Goal: Task Accomplishment & Management: Use online tool/utility

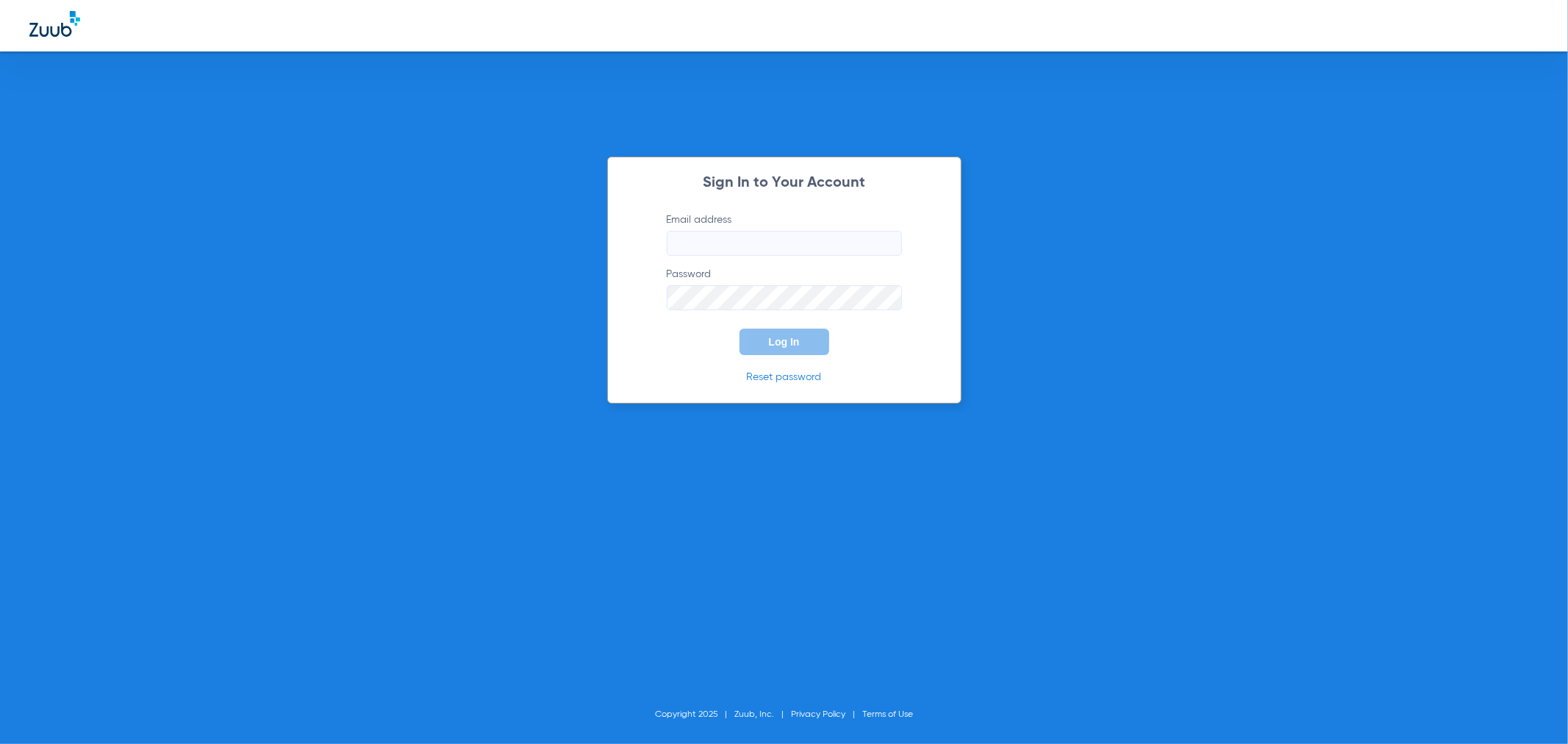
type input "[PERSON_NAME][EMAIL_ADDRESS][PERSON_NAME][DOMAIN_NAME]"
click at [797, 346] on span "Log In" at bounding box center [784, 342] width 30 height 11
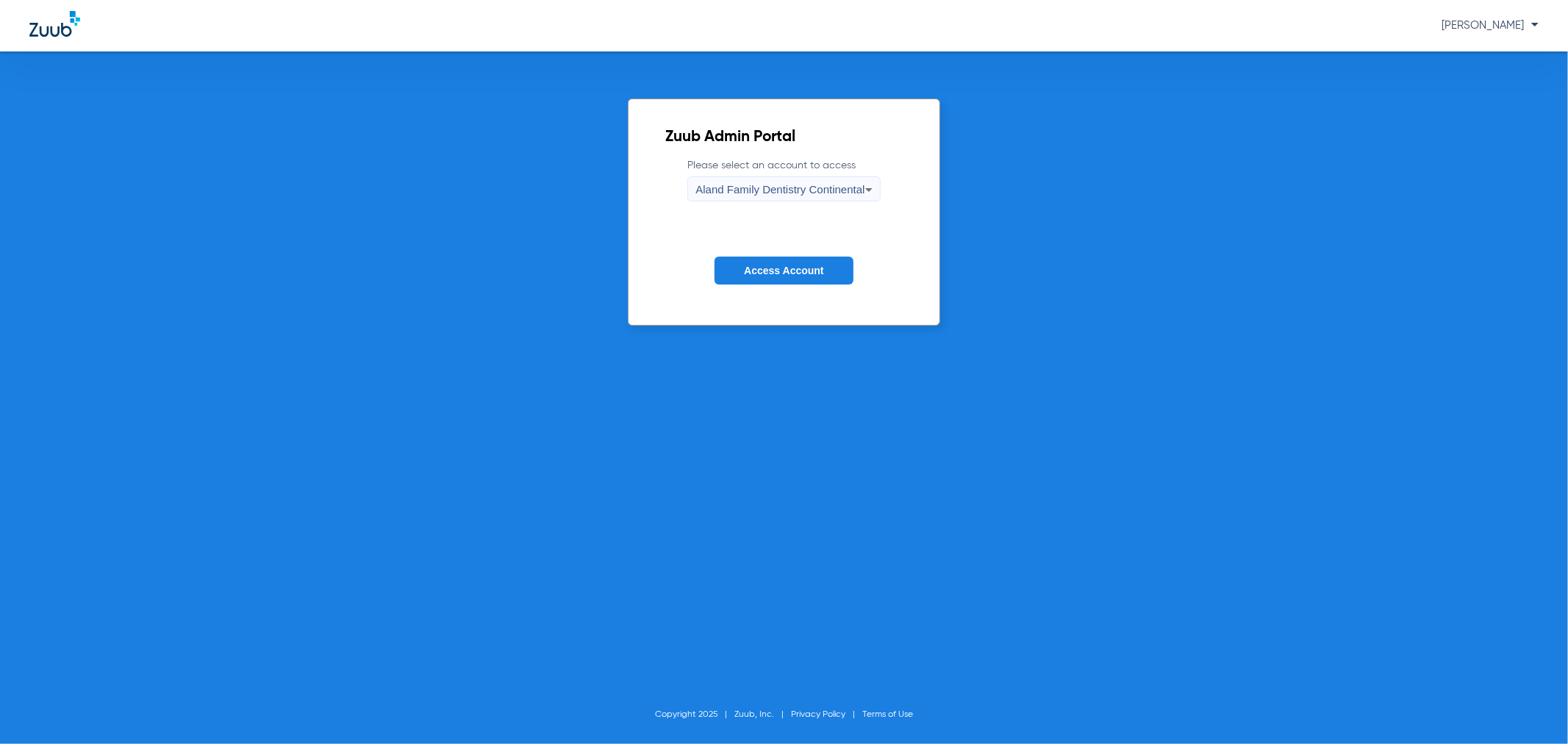
click at [813, 268] on span "Access Account" at bounding box center [783, 271] width 79 height 11
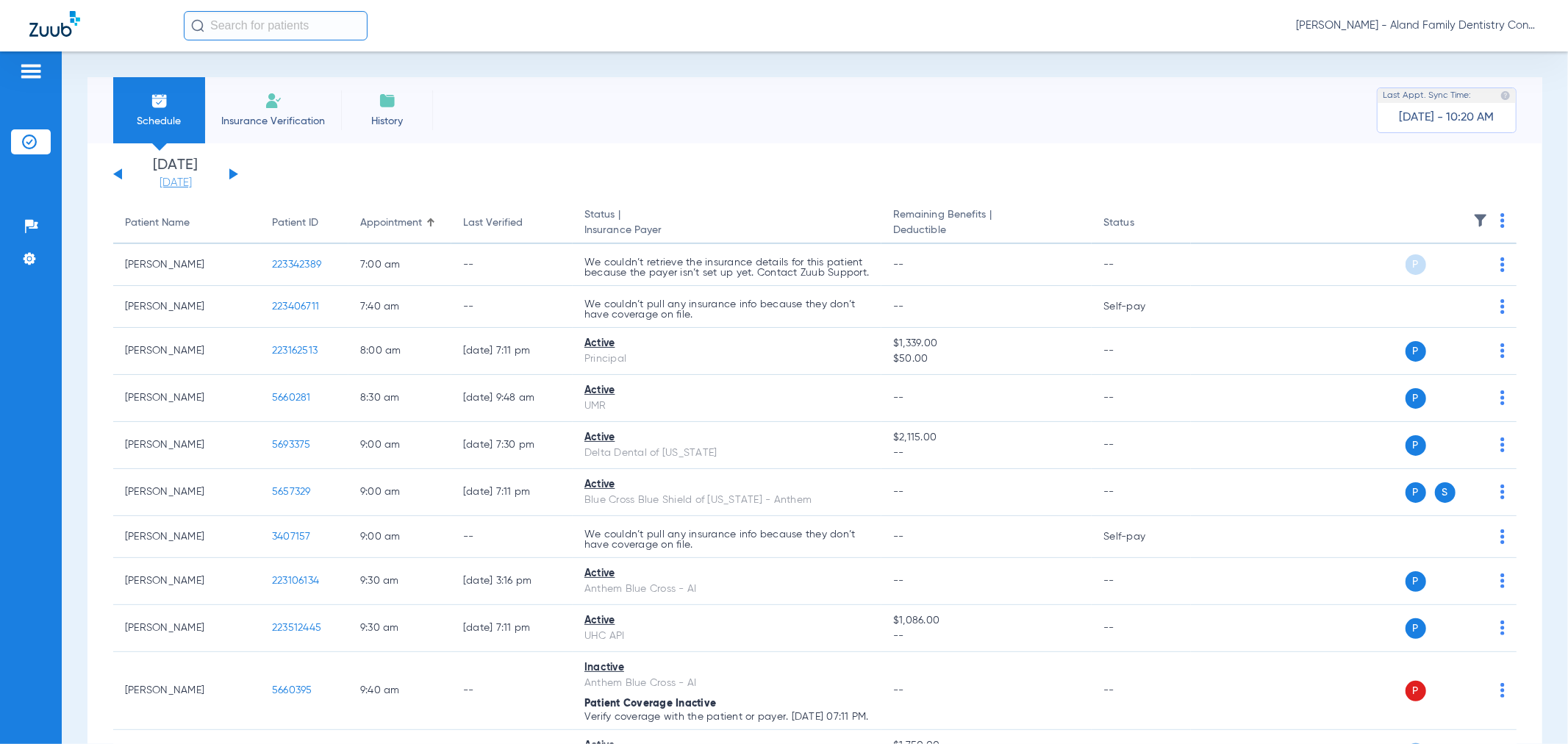
click at [171, 182] on link "[DATE]" at bounding box center [175, 182] width 89 height 14
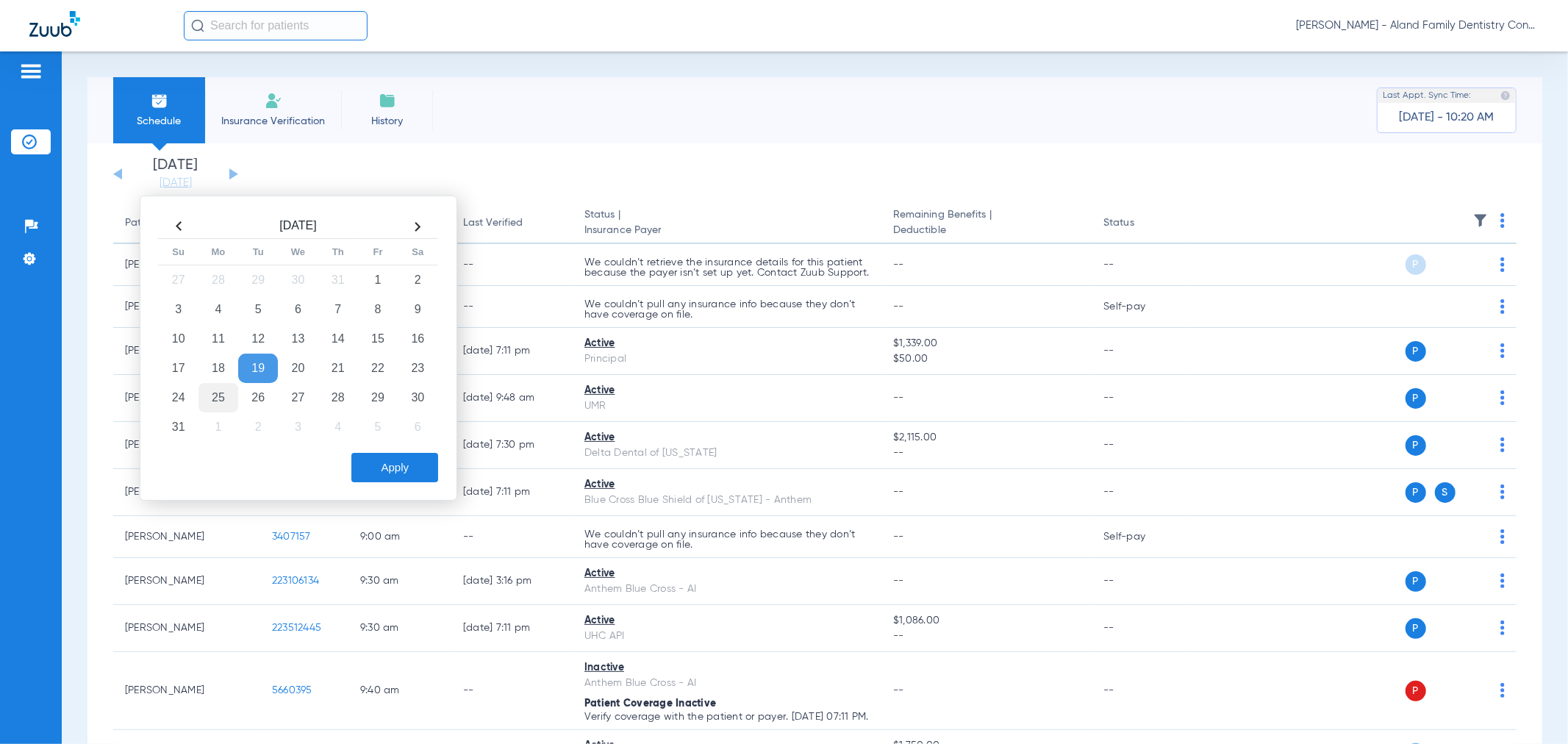
click at [206, 400] on td "25" at bounding box center [218, 397] width 40 height 30
click at [369, 459] on button "Apply" at bounding box center [394, 467] width 87 height 30
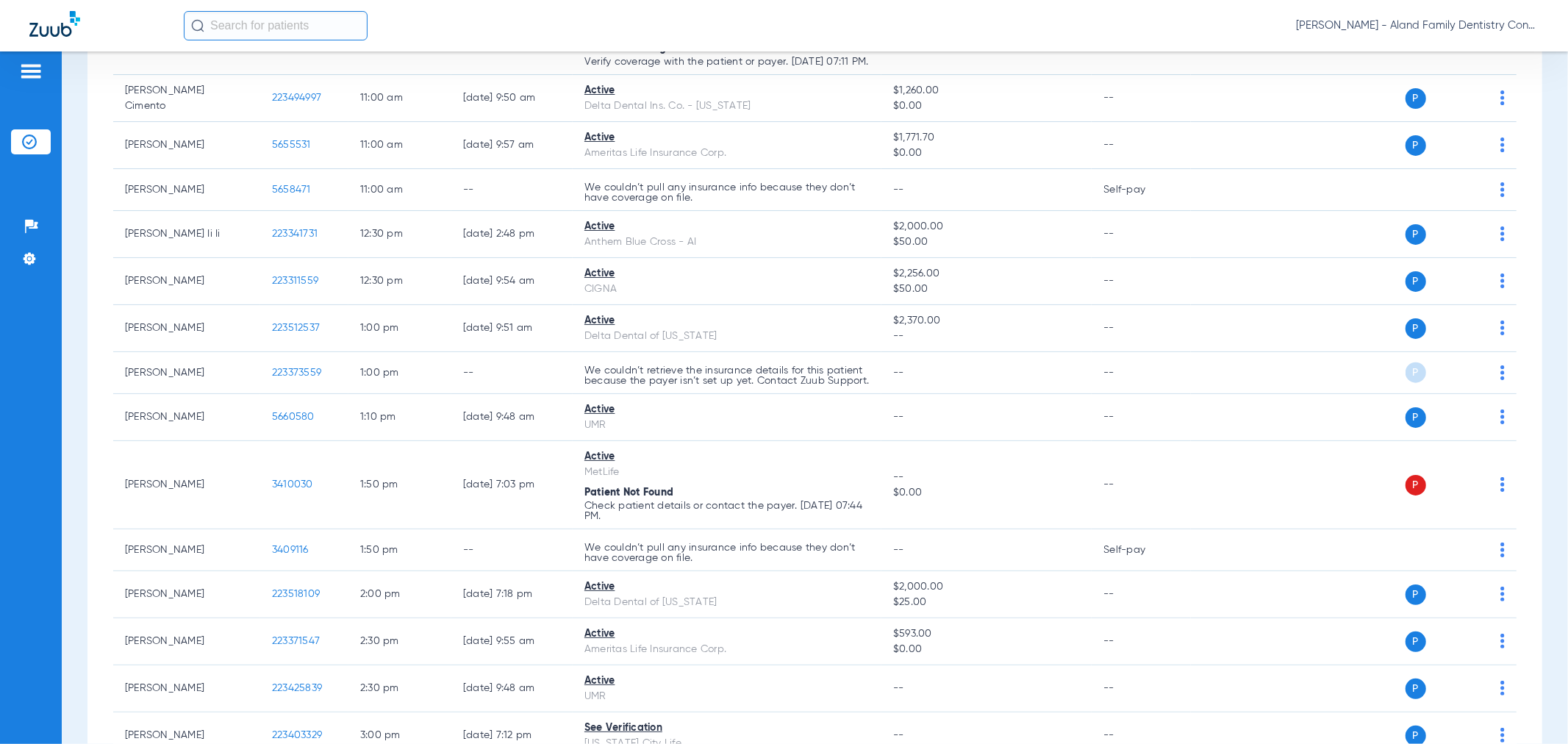
scroll to position [1362, 0]
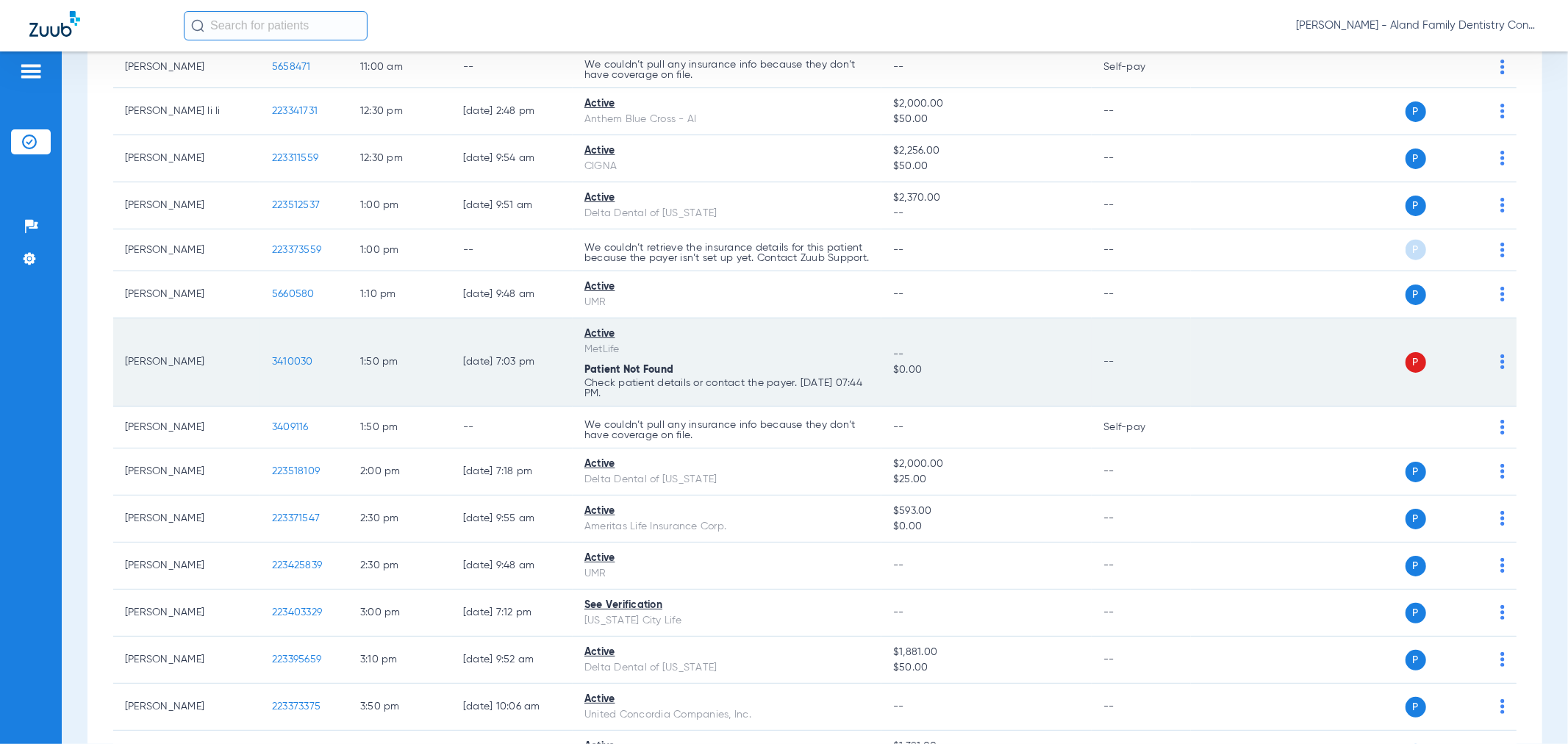
click at [1500, 369] on img at bounding box center [1502, 361] width 5 height 14
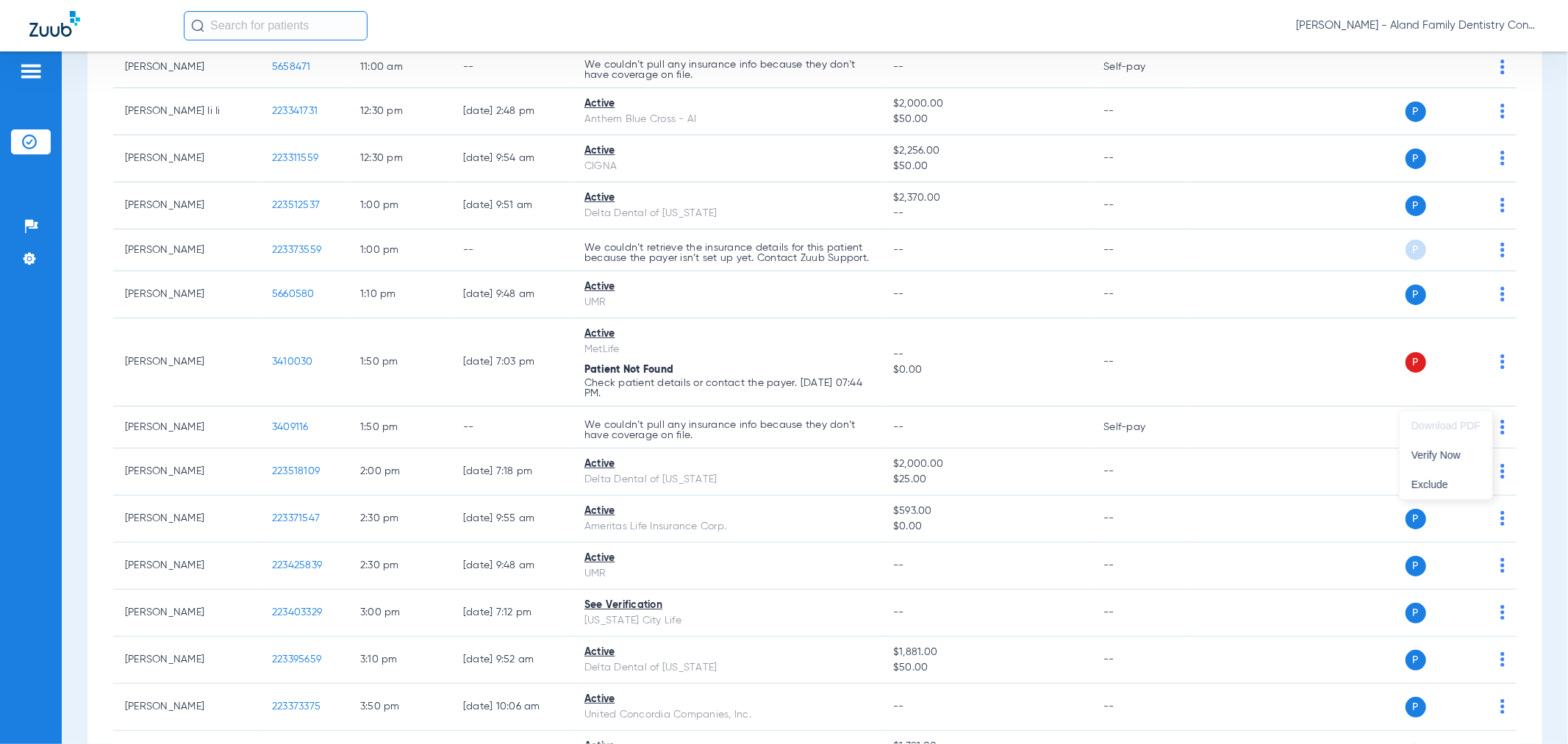
click at [98, 383] on div at bounding box center [784, 372] width 1568 height 744
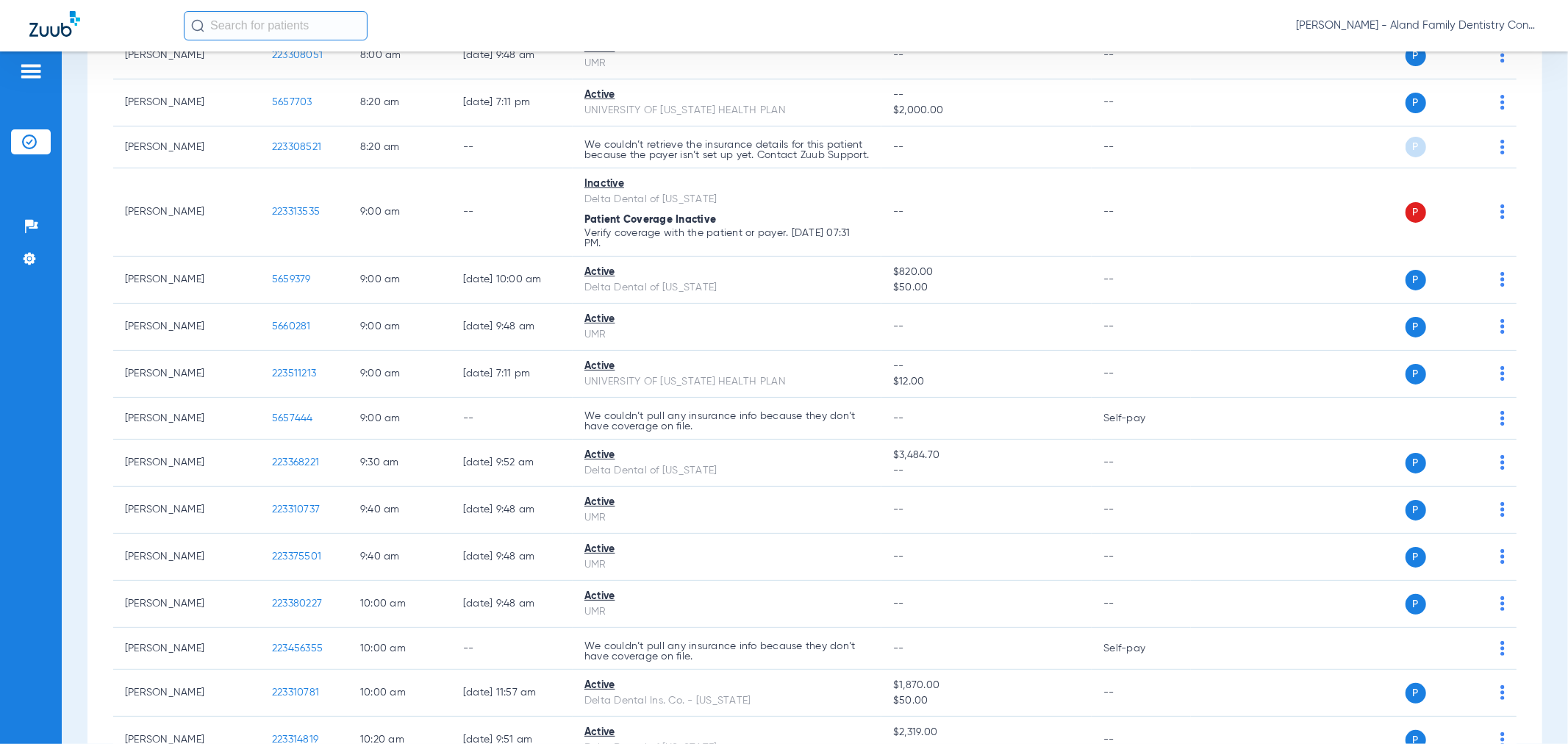
scroll to position [0, 0]
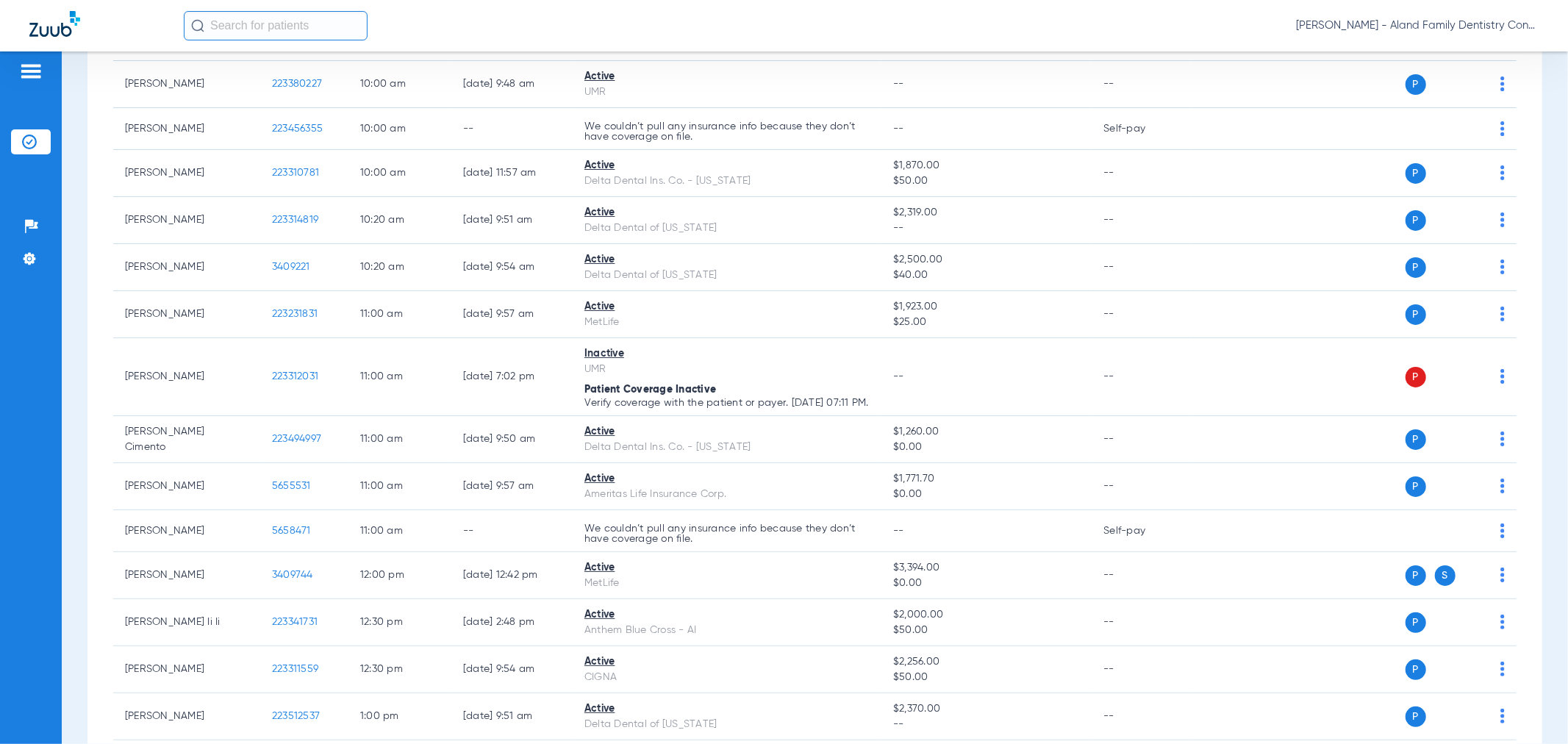
scroll to position [980, 0]
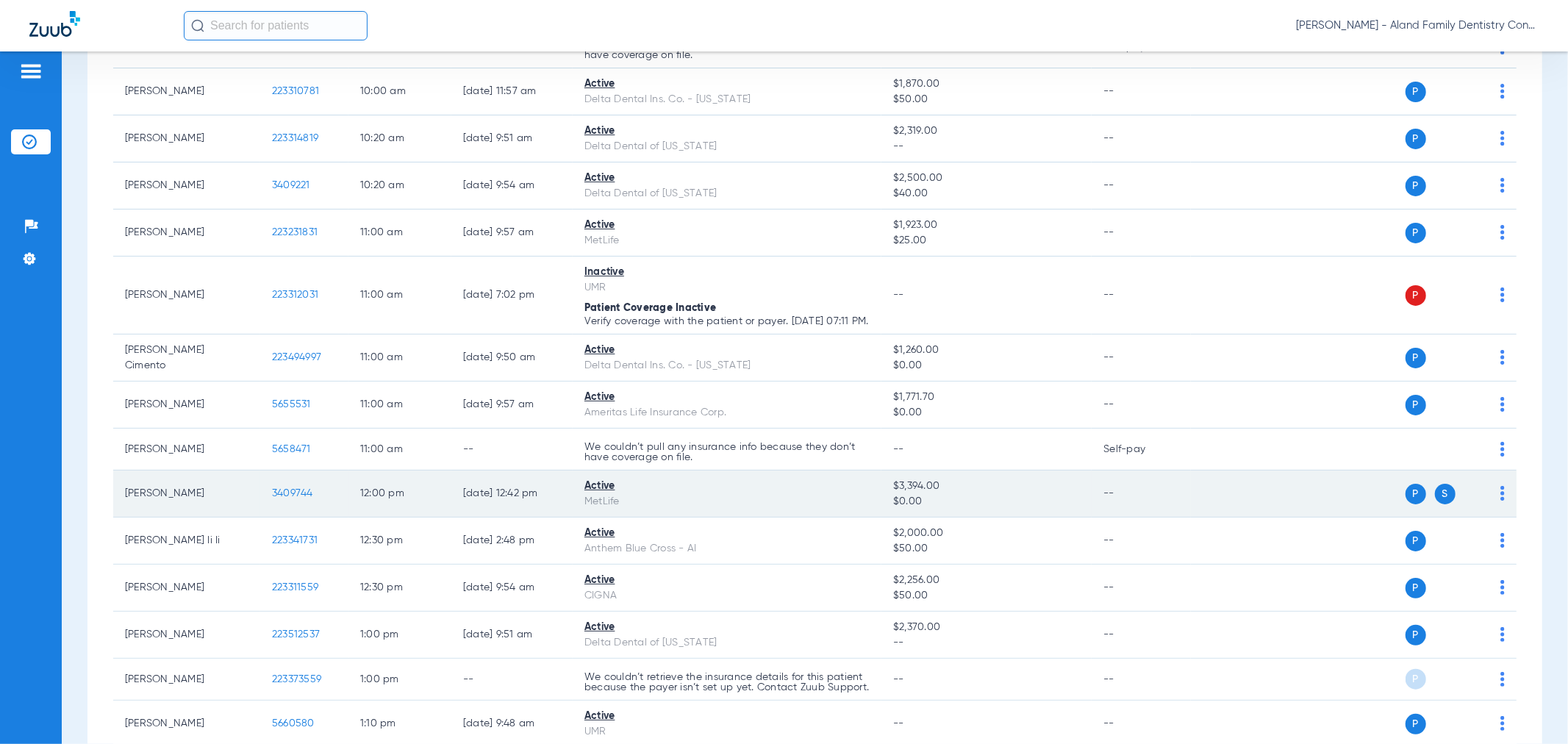
click at [1493, 517] on td "P S" at bounding box center [1354, 493] width 326 height 47
click at [1486, 504] on div "P S" at bounding box center [1348, 494] width 314 height 21
click at [1489, 504] on div "P S" at bounding box center [1348, 494] width 314 height 21
click at [1500, 501] on img at bounding box center [1502, 493] width 5 height 14
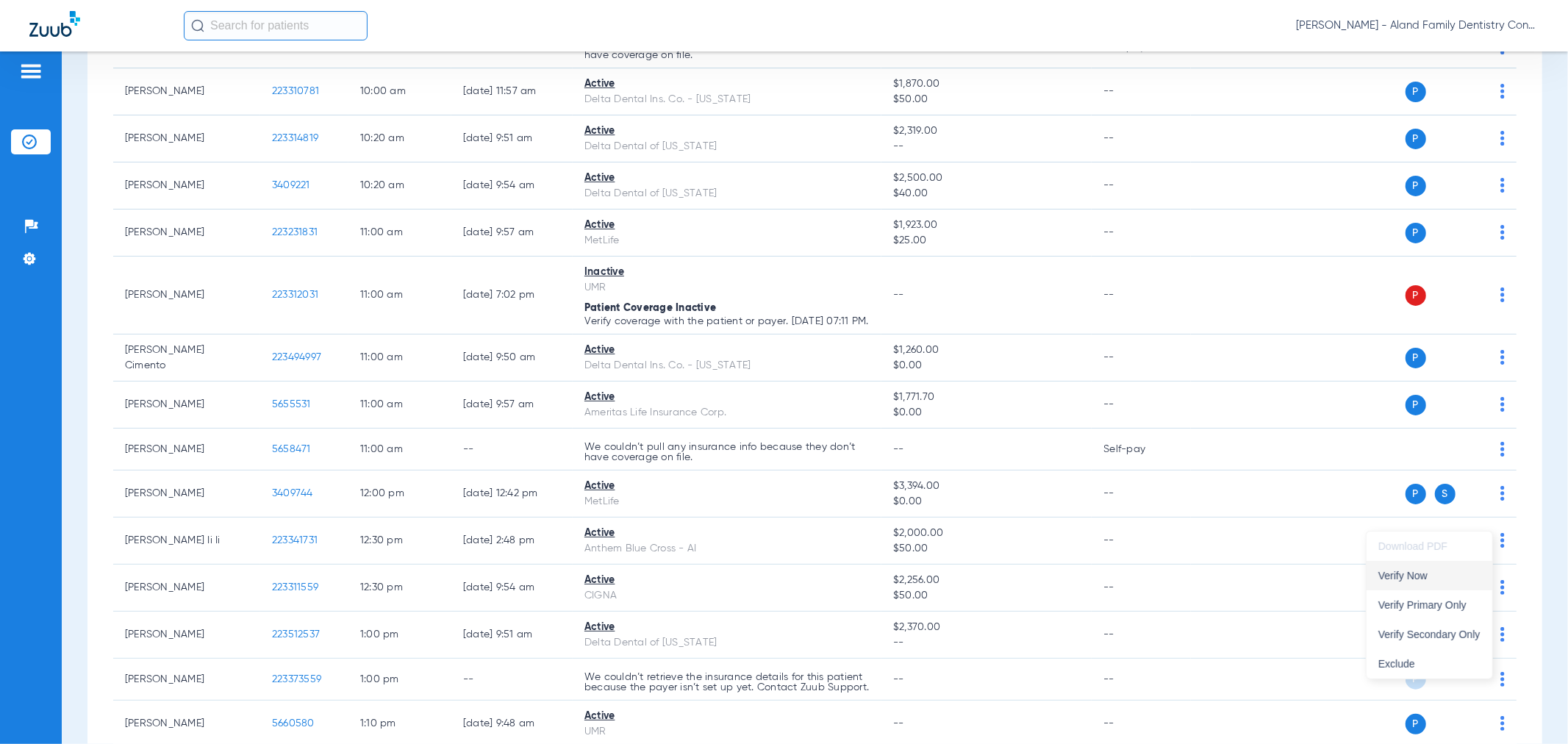
click at [1479, 578] on span "Verify Now" at bounding box center [1429, 575] width 102 height 10
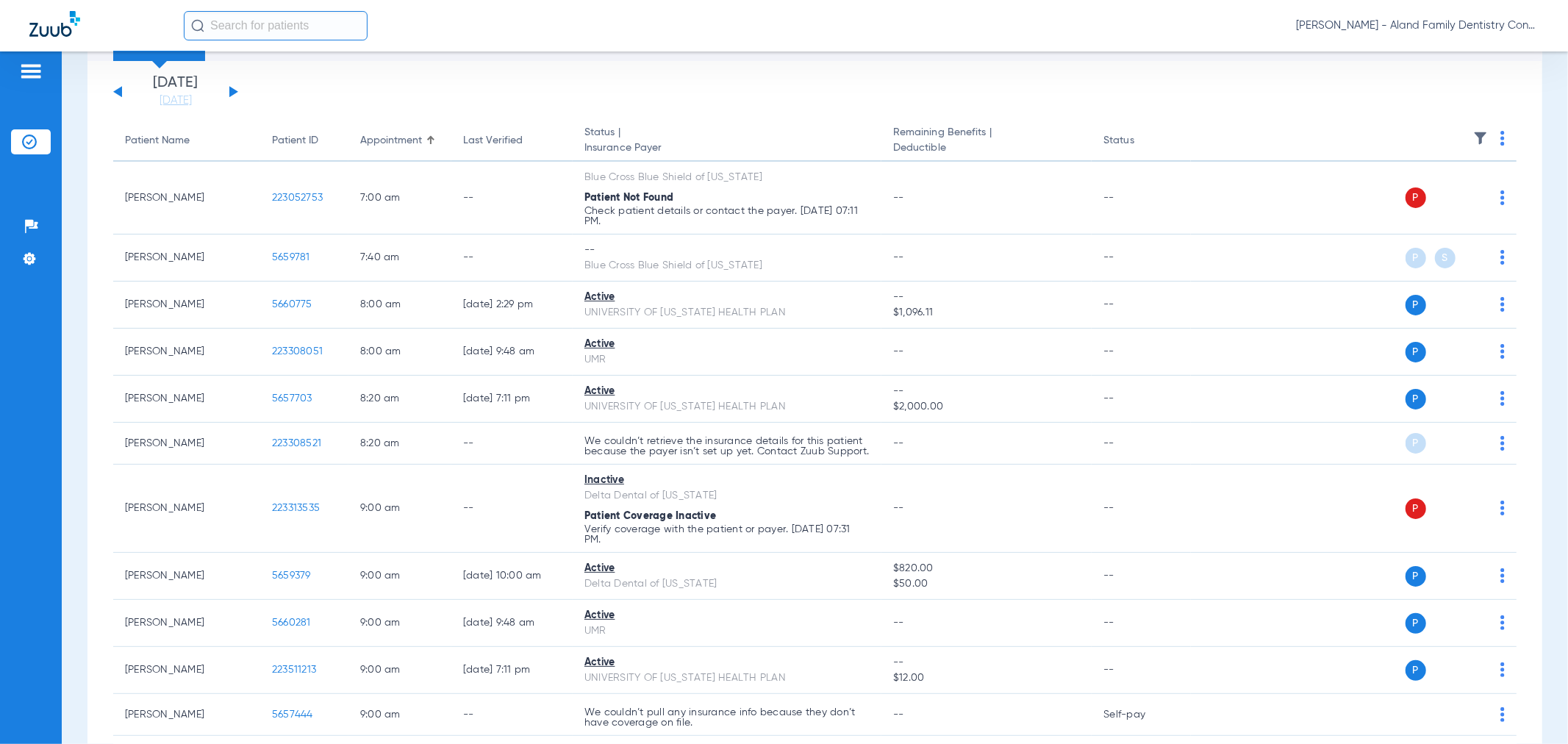
scroll to position [0, 0]
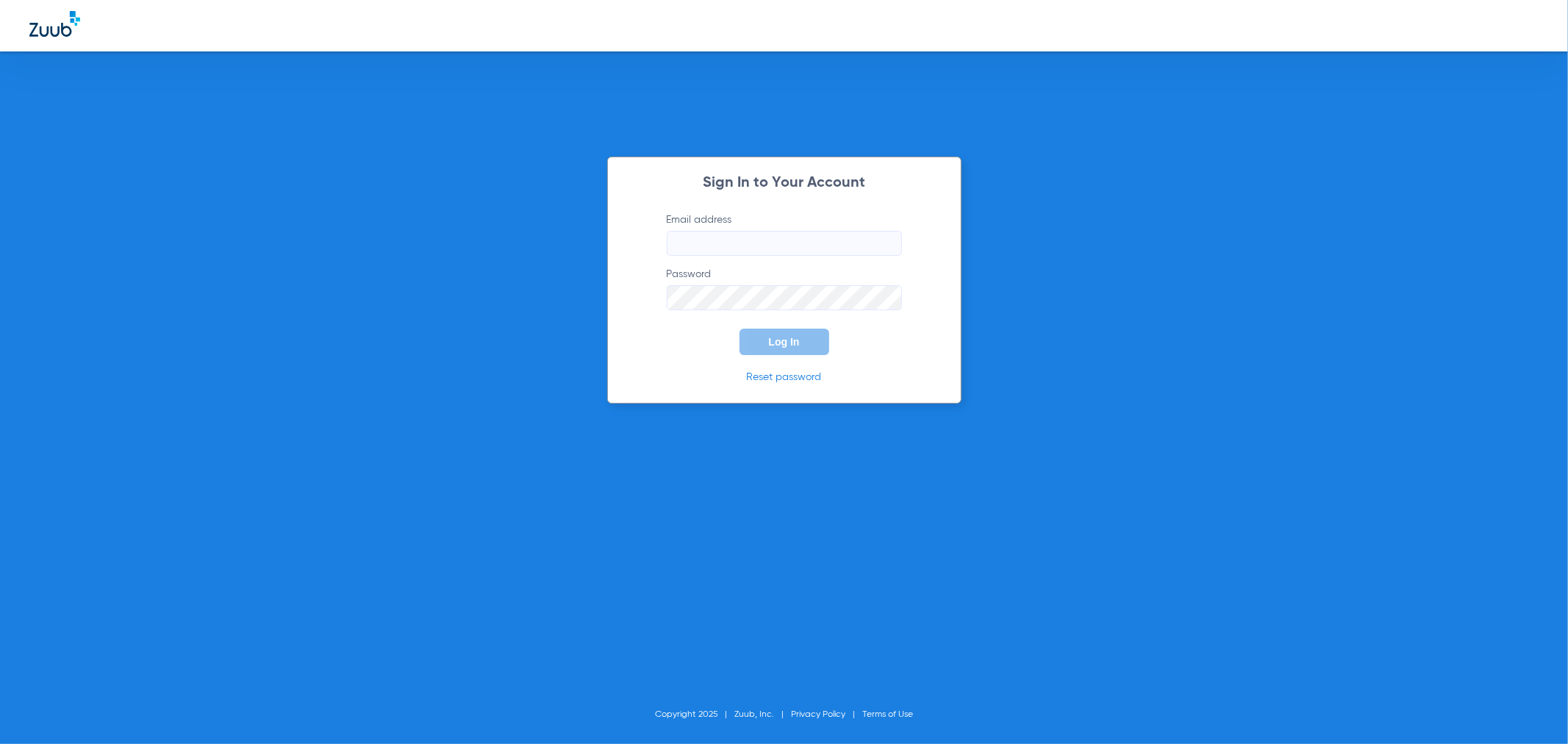
type input "[PERSON_NAME][EMAIL_ADDRESS][PERSON_NAME][DOMAIN_NAME]"
click at [820, 350] on button "Log In" at bounding box center [784, 342] width 90 height 27
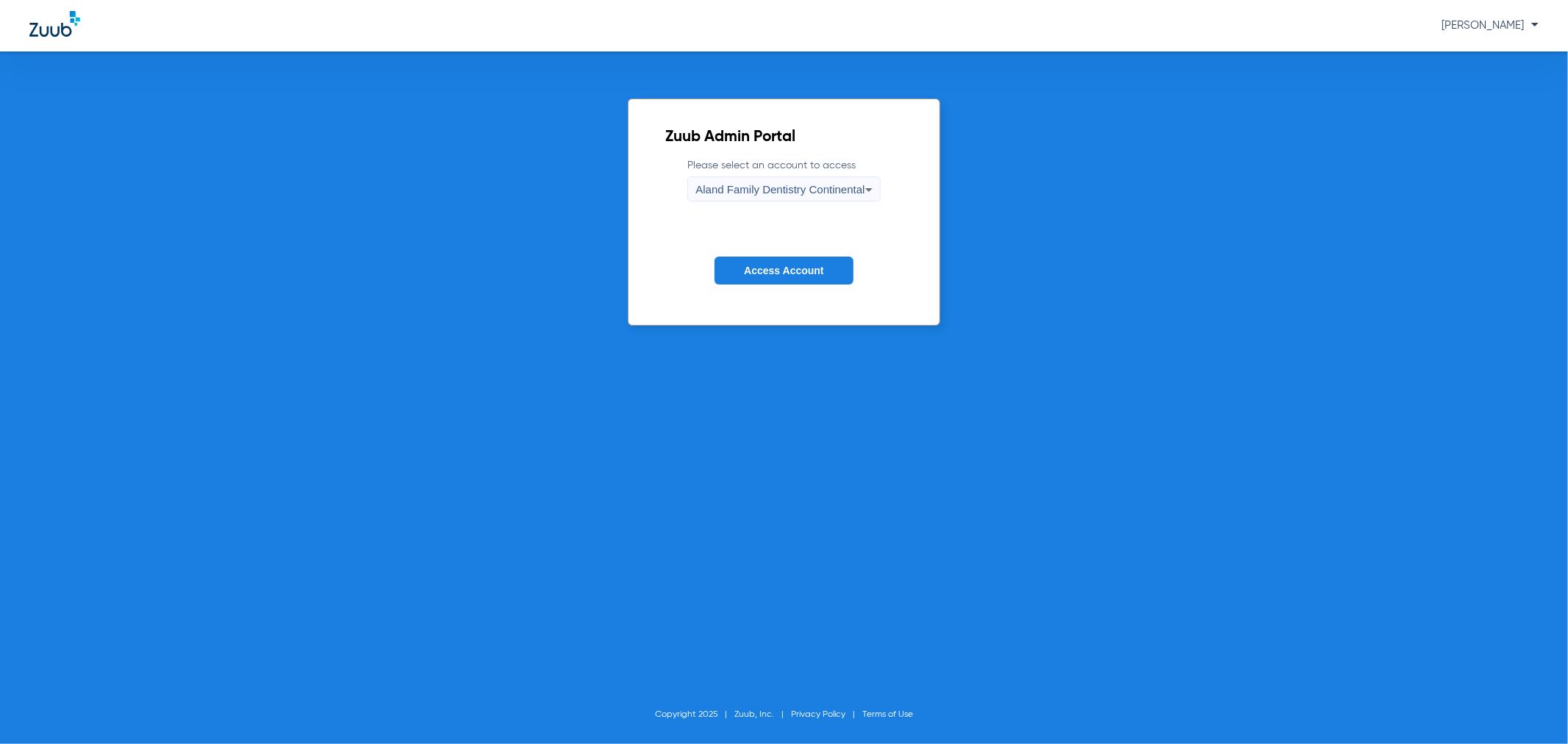
click at [776, 179] on div "Aland Family Dentistry Continental" at bounding box center [779, 190] width 169 height 25
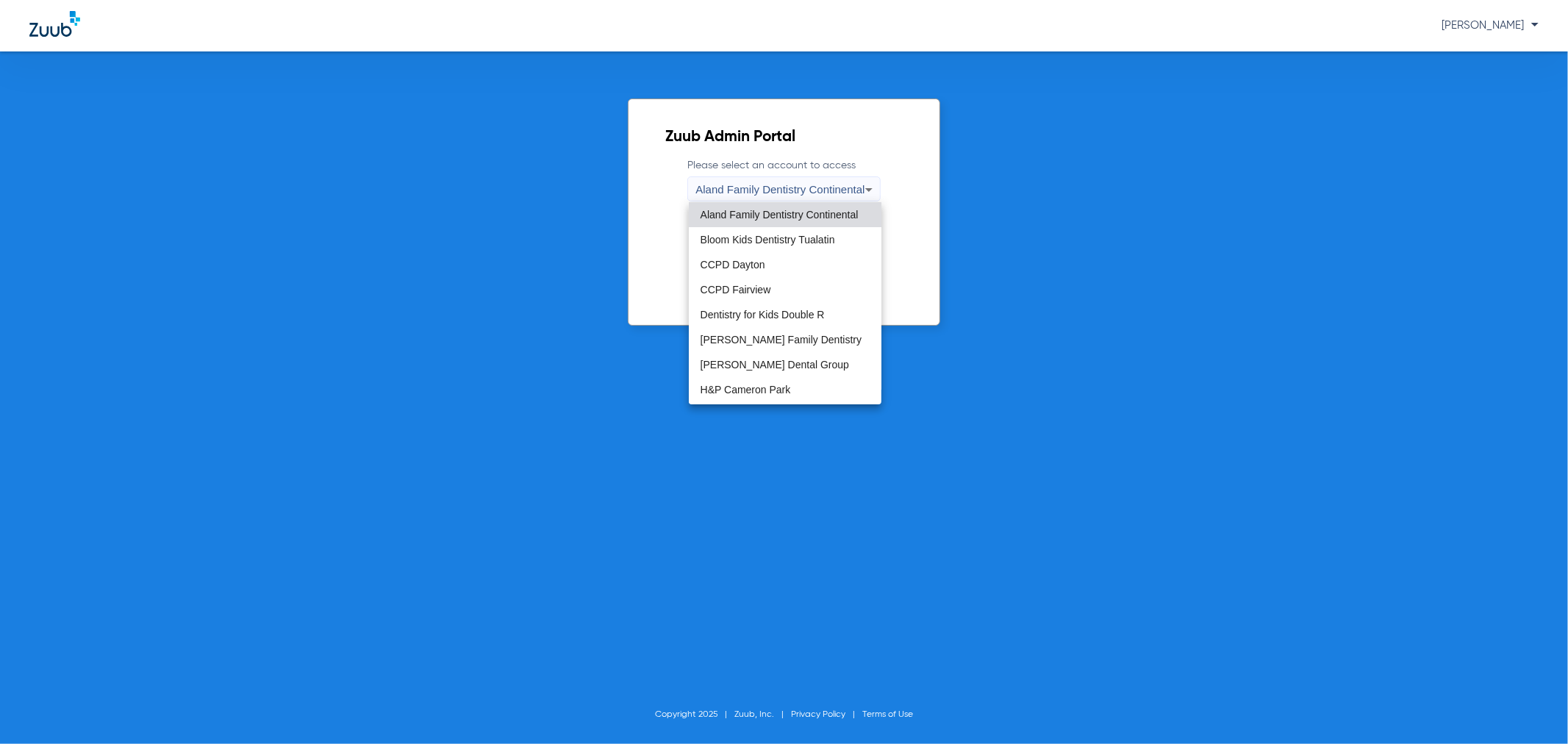
click at [637, 241] on div at bounding box center [784, 372] width 1568 height 744
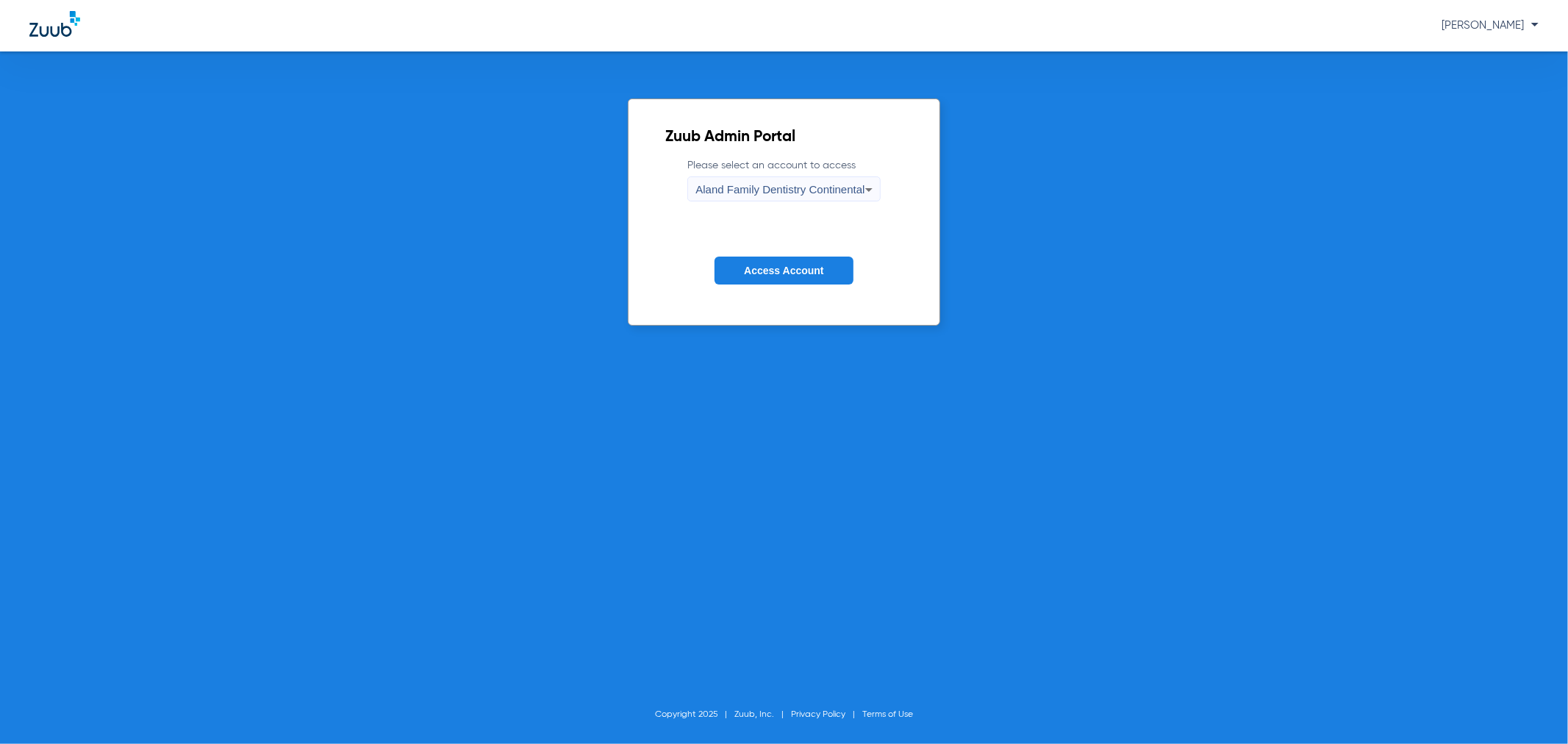
click at [732, 271] on button "Access Account" at bounding box center [783, 271] width 138 height 29
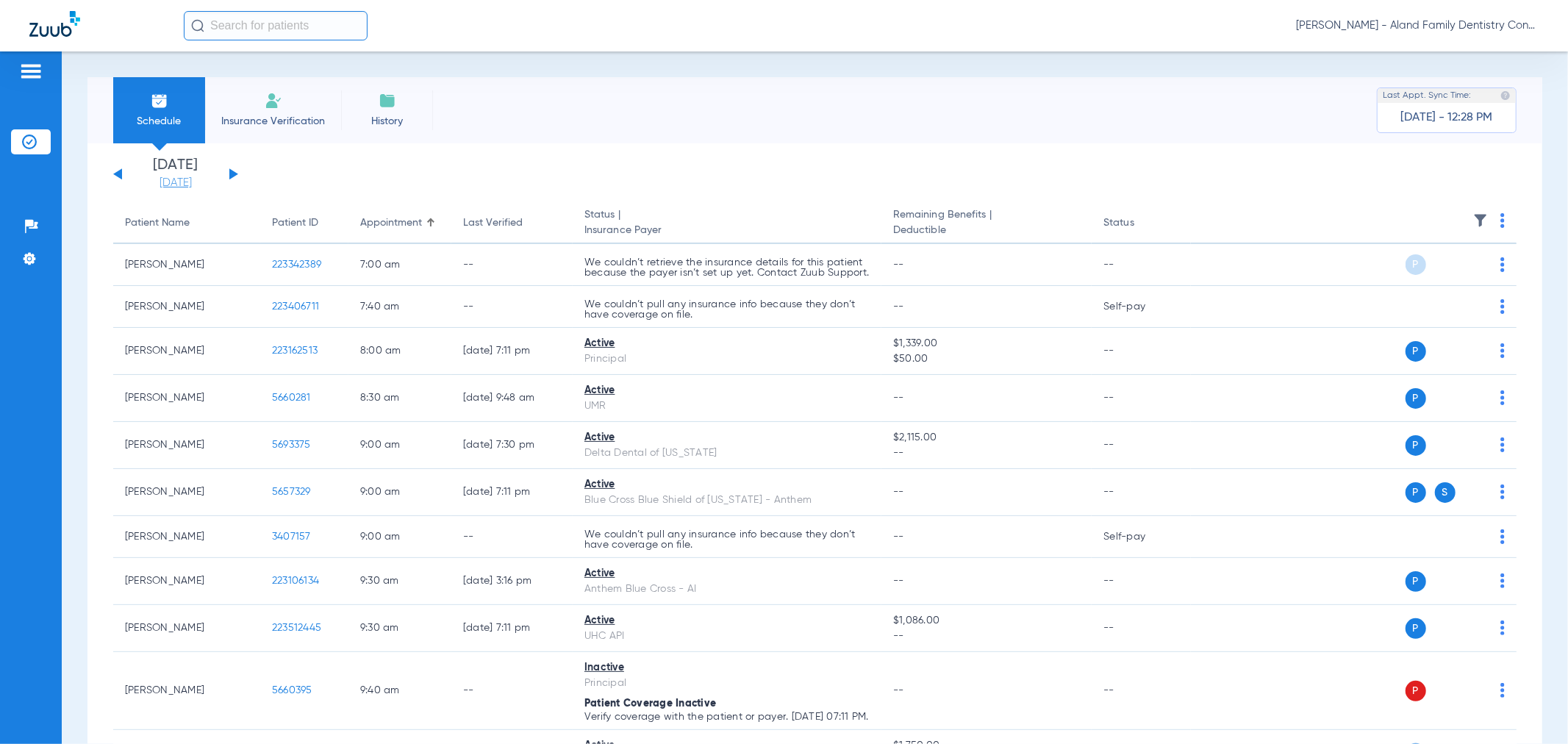
click at [200, 180] on link "[DATE]" at bounding box center [175, 182] width 89 height 14
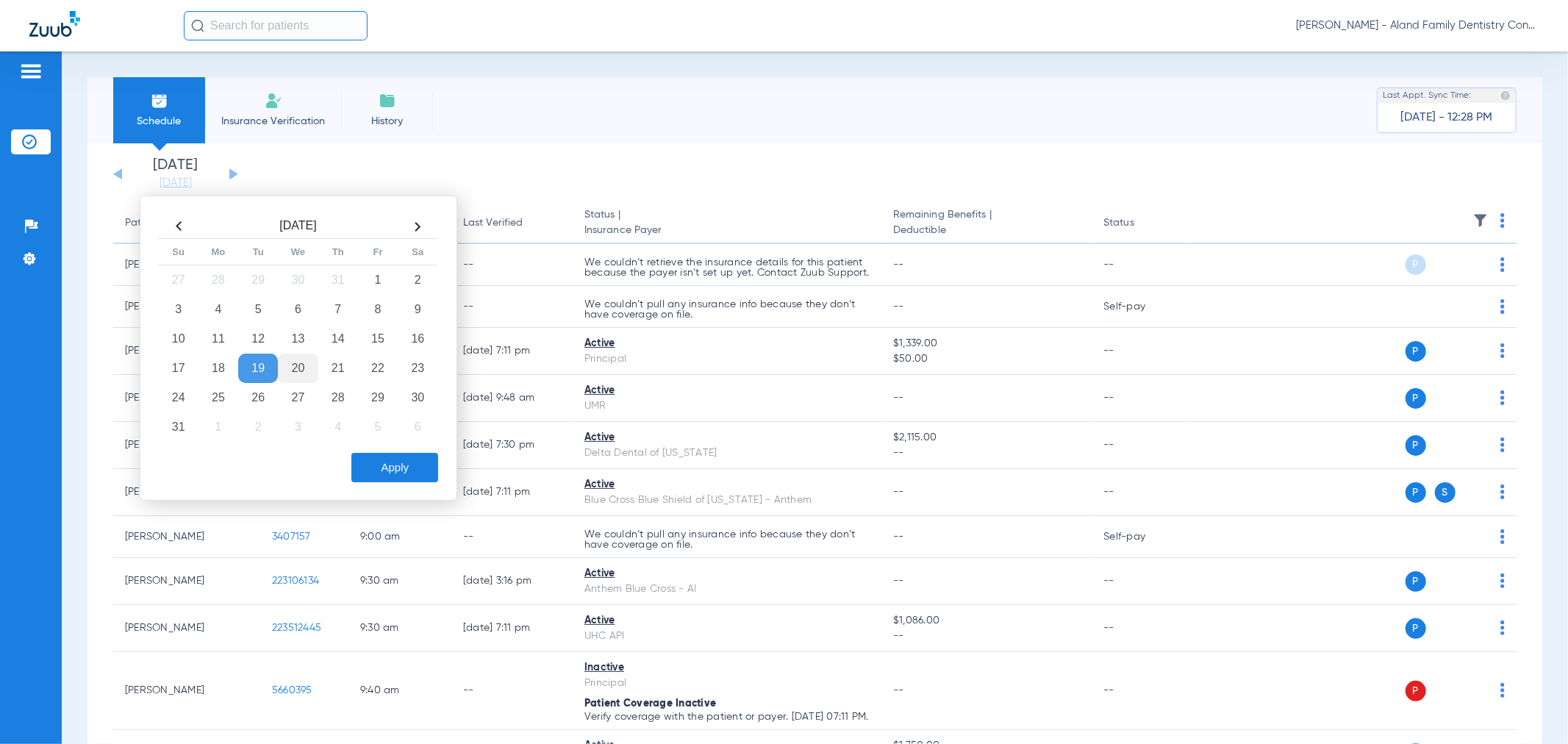
click at [287, 371] on td "20" at bounding box center [298, 368] width 40 height 30
click at [410, 472] on button "Apply" at bounding box center [394, 467] width 87 height 30
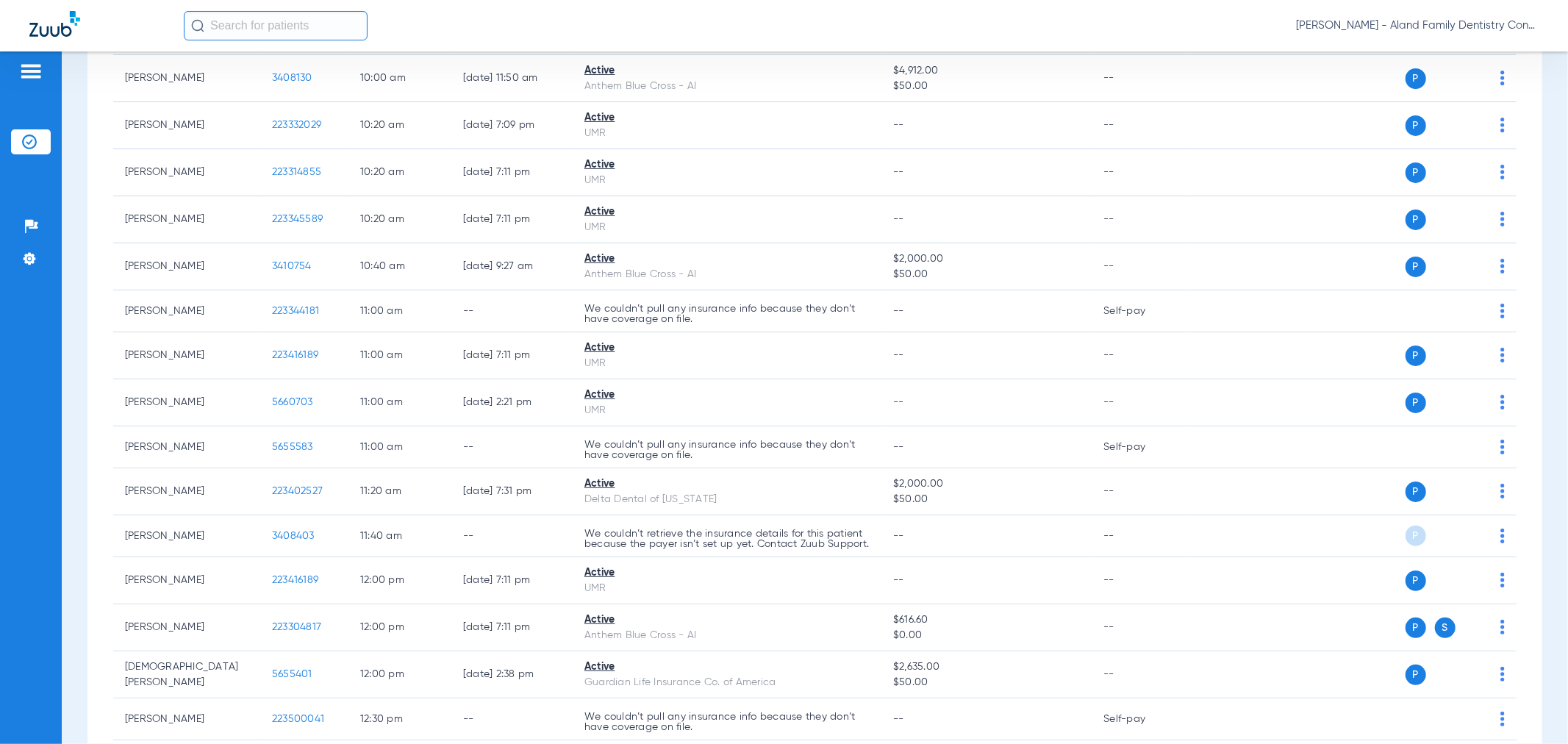
scroll to position [735, 0]
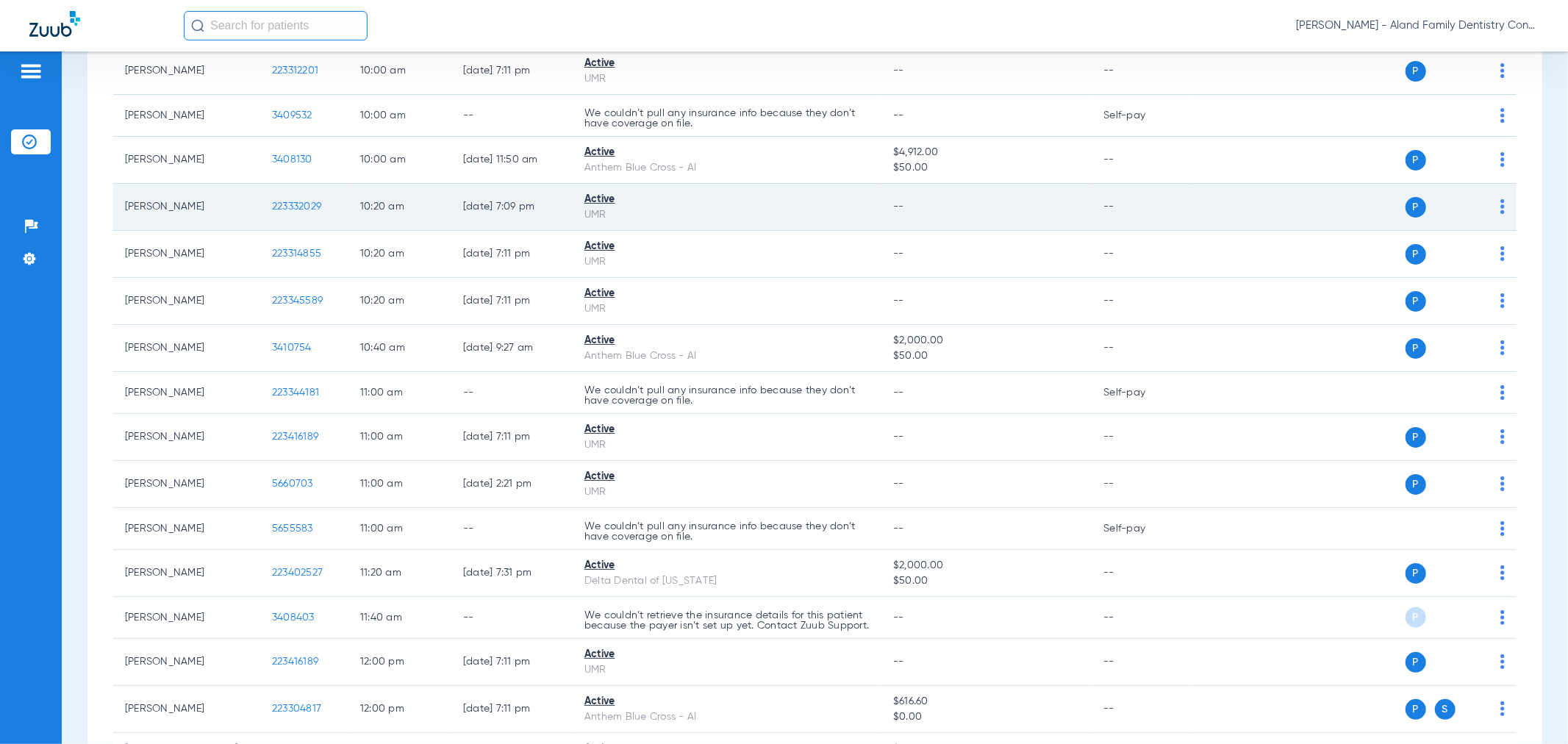
click at [1500, 203] on img at bounding box center [1502, 206] width 5 height 14
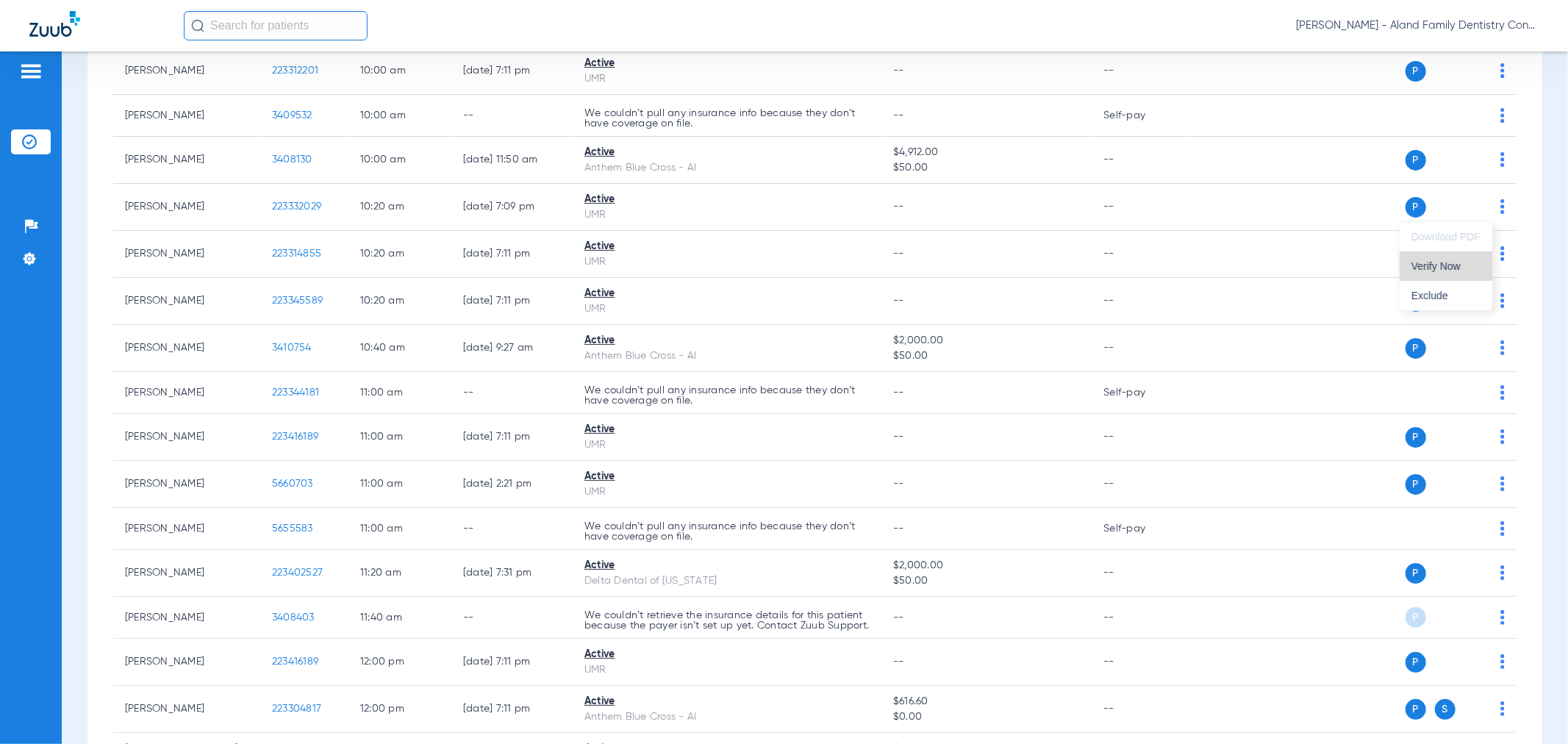
click at [1420, 269] on span "Verify Now" at bounding box center [1446, 266] width 70 height 10
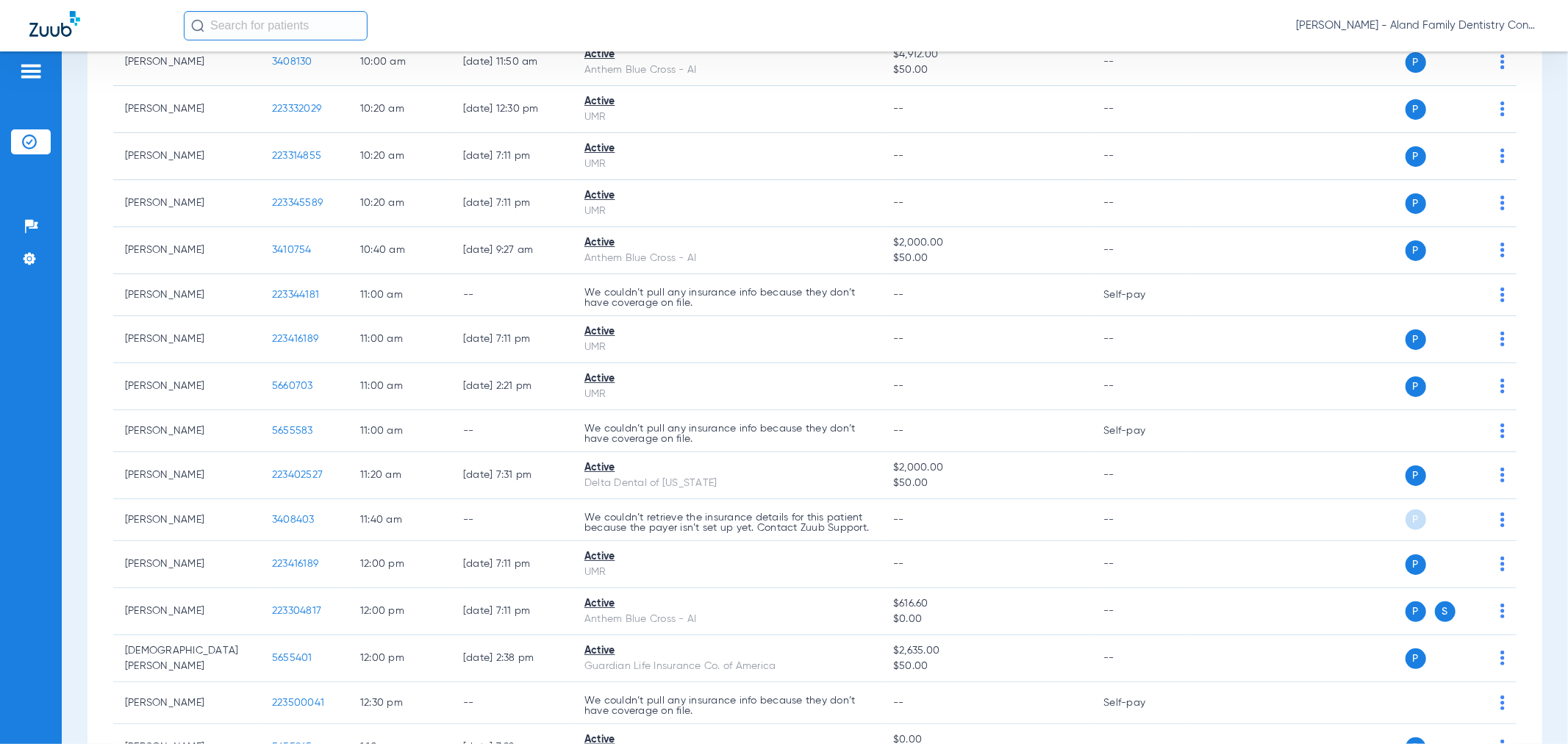
scroll to position [752, 0]
